Goal: Information Seeking & Learning: Learn about a topic

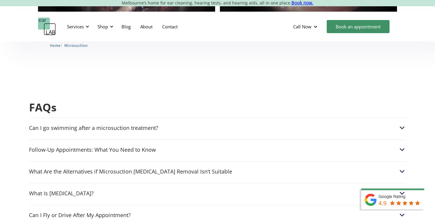
scroll to position [1462, 0]
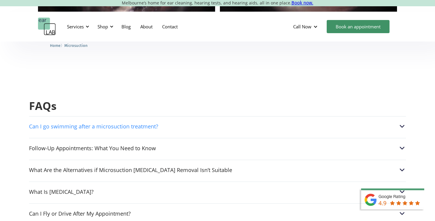
click at [401, 123] on img at bounding box center [402, 127] width 8 height 8
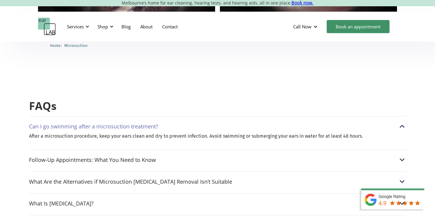
click at [402, 123] on img at bounding box center [402, 127] width 8 height 8
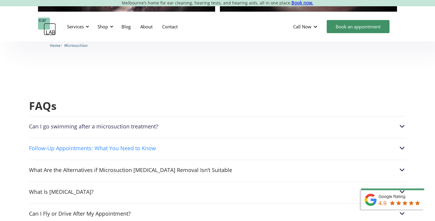
click at [402, 145] on img at bounding box center [402, 149] width 8 height 8
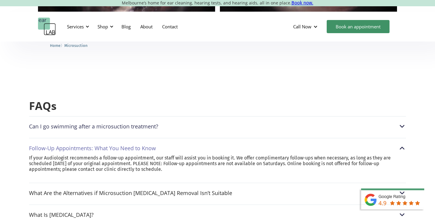
click at [402, 145] on img at bounding box center [402, 149] width 8 height 8
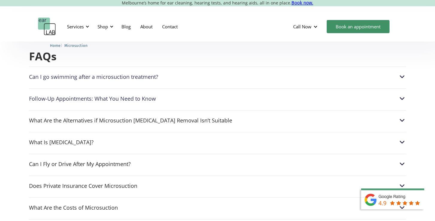
scroll to position [1514, 0]
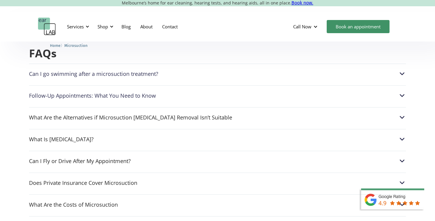
click at [403, 107] on div "What Are the Alternatives if Microsuction [MEDICAL_DATA] Removal Isn’t Suitable…" at bounding box center [217, 115] width 377 height 17
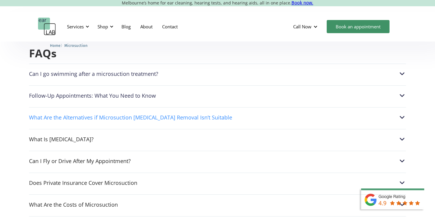
click at [402, 114] on img at bounding box center [402, 118] width 8 height 8
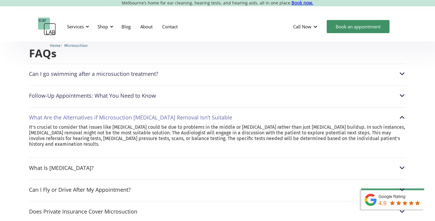
click at [402, 114] on img at bounding box center [402, 118] width 8 height 8
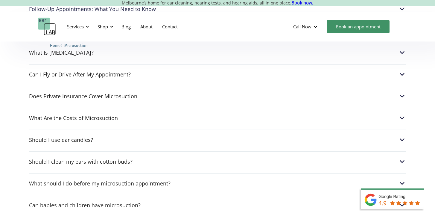
scroll to position [1602, 0]
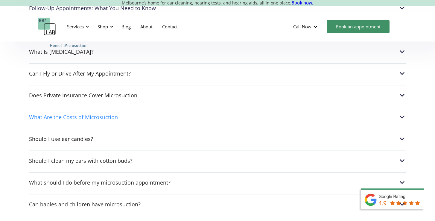
click at [403, 113] on img at bounding box center [402, 117] width 8 height 8
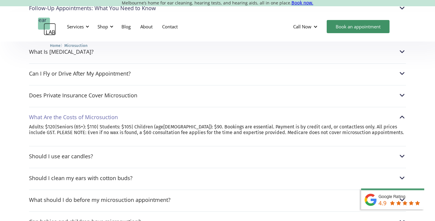
click at [403, 113] on img at bounding box center [402, 117] width 8 height 8
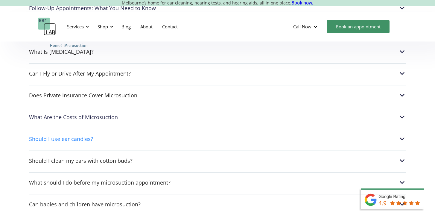
click at [400, 135] on img at bounding box center [402, 139] width 8 height 8
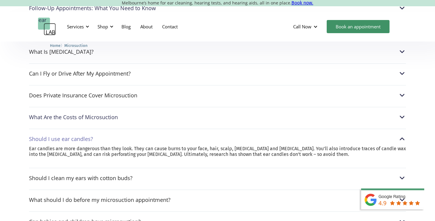
click at [403, 135] on img at bounding box center [402, 139] width 8 height 8
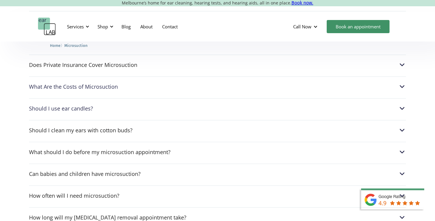
scroll to position [1632, 0]
click at [402, 127] on img at bounding box center [402, 131] width 8 height 8
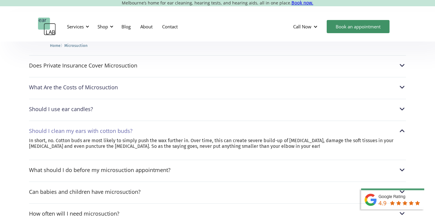
click at [403, 127] on img at bounding box center [402, 131] width 8 height 8
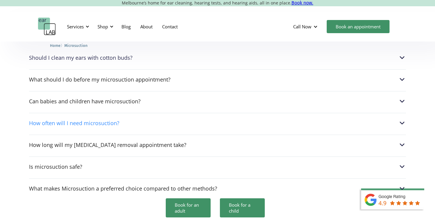
scroll to position [1711, 0]
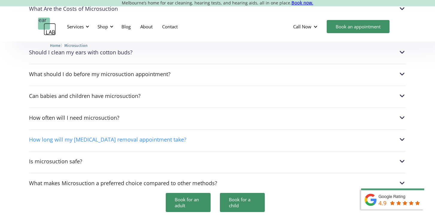
click at [398, 136] on div "How long will my [MEDICAL_DATA] removal appointment take?" at bounding box center [217, 140] width 377 height 8
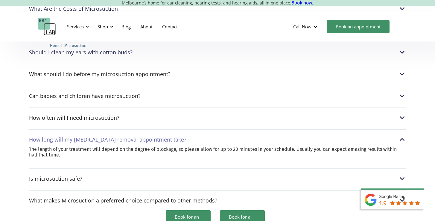
click at [398, 136] on div "How long will my [MEDICAL_DATA] removal appointment take?" at bounding box center [217, 140] width 377 height 8
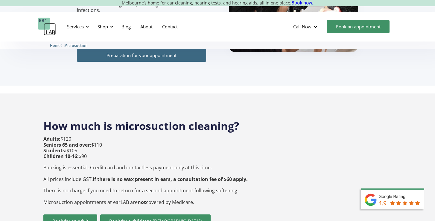
scroll to position [0, 0]
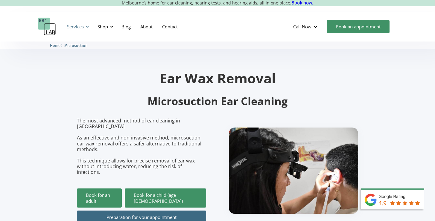
click at [87, 31] on div "Services" at bounding box center [77, 27] width 28 height 18
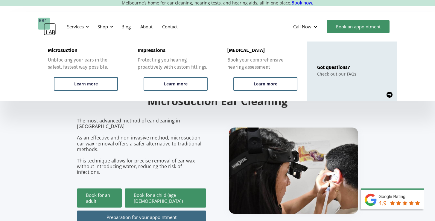
click at [412, 110] on section "Ear Wax Removal Microsuction Ear Cleaning The most advanced method of ear clean…" at bounding box center [217, 145] width 435 height 207
